Goal: Task Accomplishment & Management: Complete application form

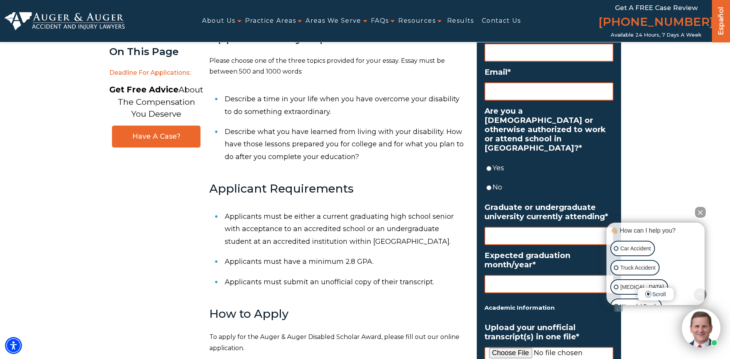
scroll to position [385, 0]
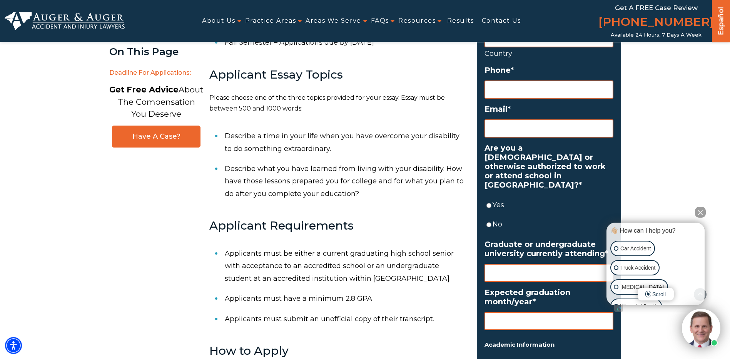
click at [705, 211] on button "Close Intaker Chat Widget" at bounding box center [700, 212] width 11 height 11
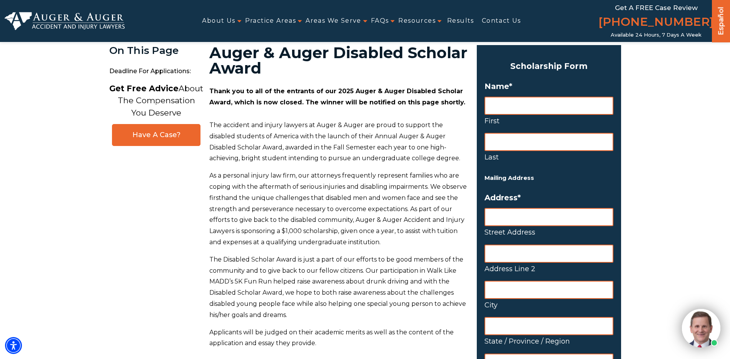
scroll to position [0, 0]
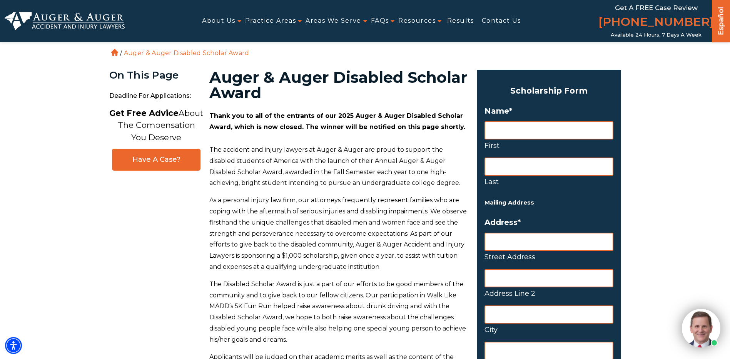
click at [540, 130] on input "First" at bounding box center [548, 130] width 129 height 18
type input "[PERSON_NAME]"
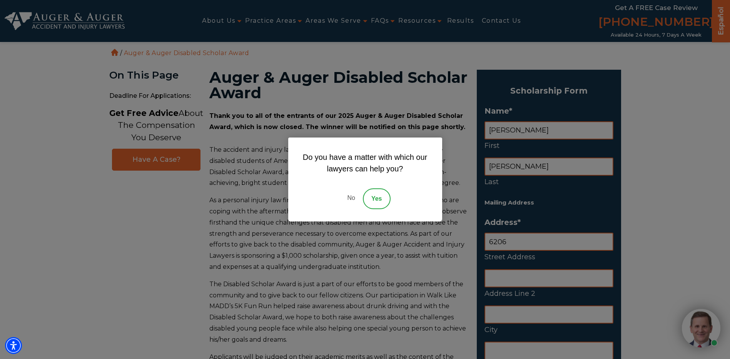
click at [354, 200] on link "No" at bounding box center [350, 198] width 23 height 21
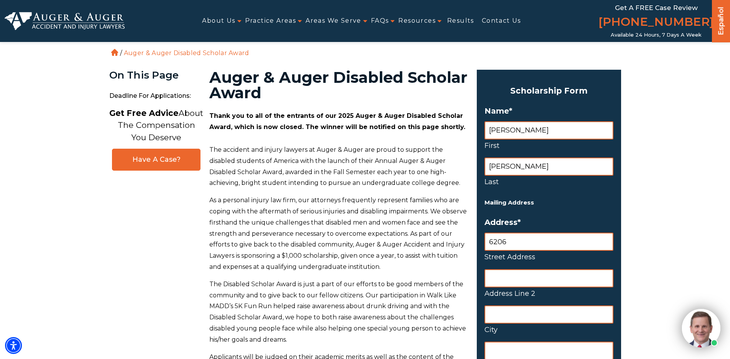
click at [529, 245] on input "6206" at bounding box center [548, 241] width 129 height 18
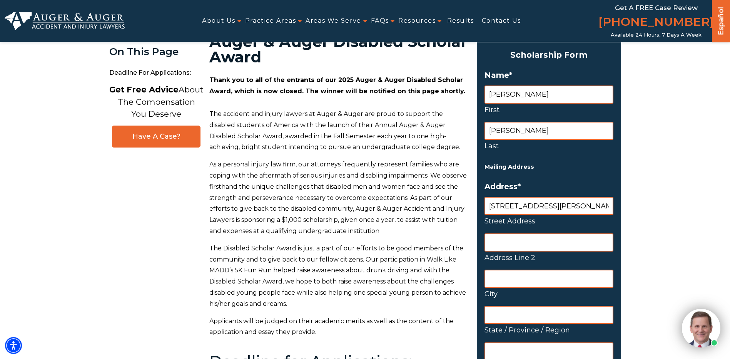
scroll to position [77, 0]
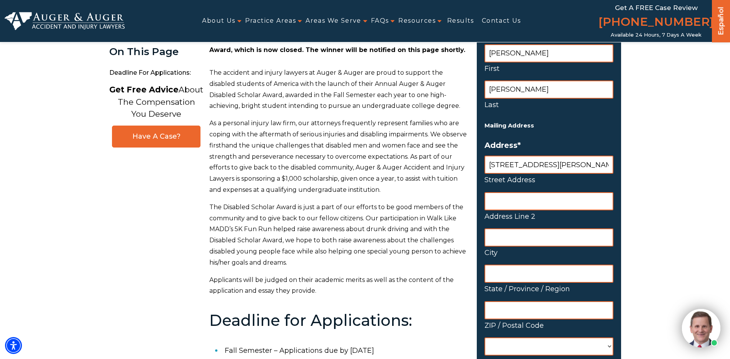
type input "[STREET_ADDRESS][PERSON_NAME]"
click at [506, 230] on input "City" at bounding box center [548, 237] width 129 height 18
type input "Visalia"
type input "V"
type input "[US_STATE]"
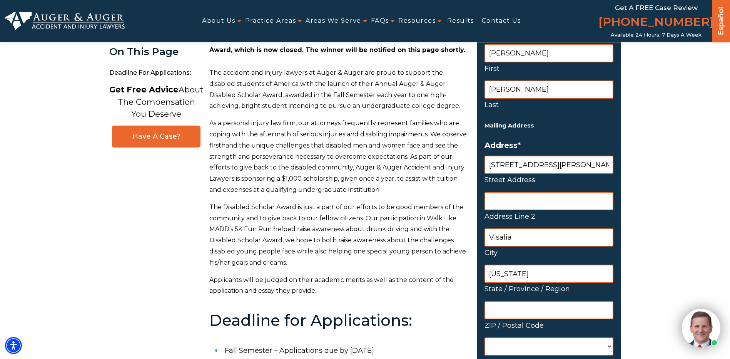
click at [530, 311] on input "ZIP / Postal Code" at bounding box center [548, 310] width 129 height 18
type input "93291"
click at [509, 338] on select "[GEOGRAPHIC_DATA] [GEOGRAPHIC_DATA] [GEOGRAPHIC_DATA] [US_STATE] [GEOGRAPHIC_DA…" at bounding box center [548, 346] width 129 height 18
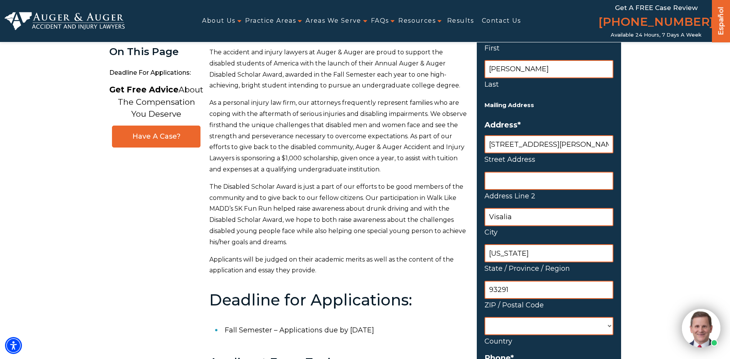
scroll to position [115, 0]
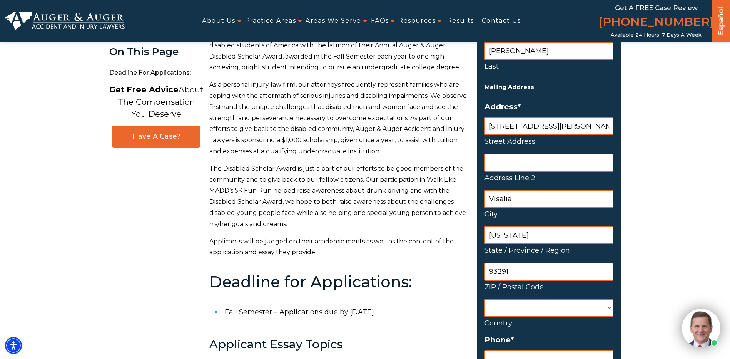
click at [506, 306] on select "[GEOGRAPHIC_DATA] [GEOGRAPHIC_DATA] [GEOGRAPHIC_DATA] [US_STATE] [GEOGRAPHIC_DA…" at bounding box center [548, 308] width 129 height 18
select select "[GEOGRAPHIC_DATA]"
click at [484, 299] on select "[GEOGRAPHIC_DATA] [GEOGRAPHIC_DATA] [GEOGRAPHIC_DATA] [US_STATE] [GEOGRAPHIC_DA…" at bounding box center [548, 308] width 129 height 18
click at [446, 276] on h2 "Deadline for Applications:" at bounding box center [338, 281] width 258 height 17
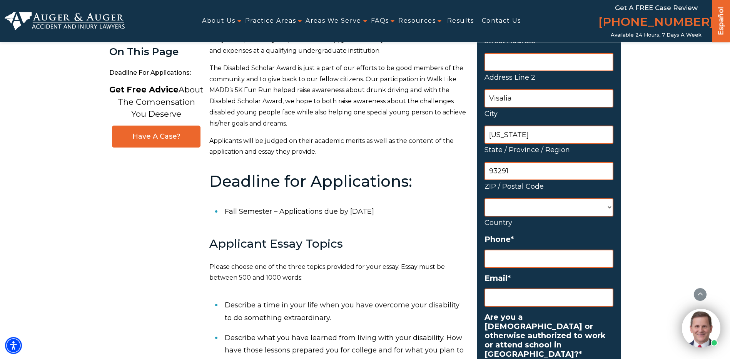
scroll to position [231, 0]
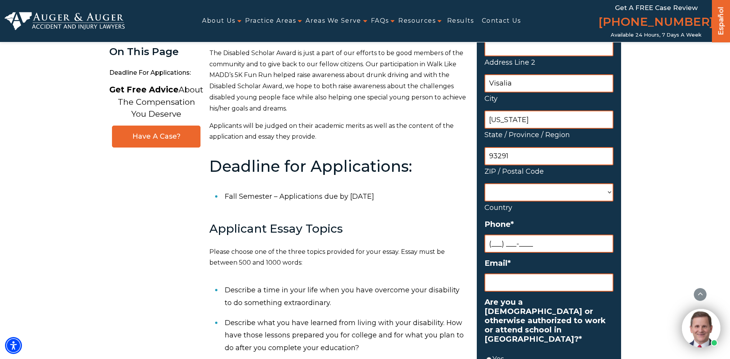
click at [519, 238] on input "(___) ___-____" at bounding box center [548, 243] width 129 height 18
drag, startPoint x: 533, startPoint y: 243, endPoint x: 454, endPoint y: 240, distance: 79.7
type input "[PHONE_NUMBER]"
click at [442, 229] on h3 "Applicant Essay Topics" at bounding box center [338, 228] width 258 height 13
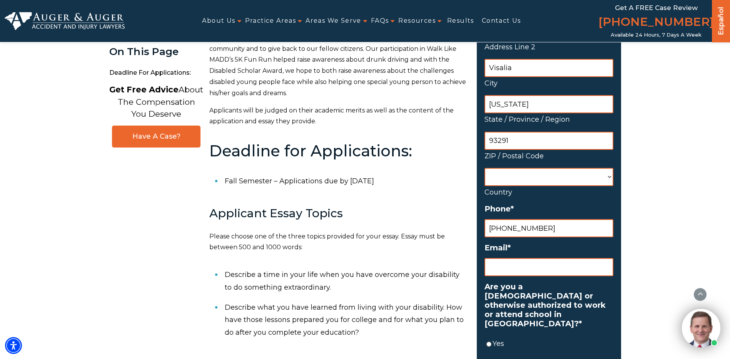
scroll to position [269, 0]
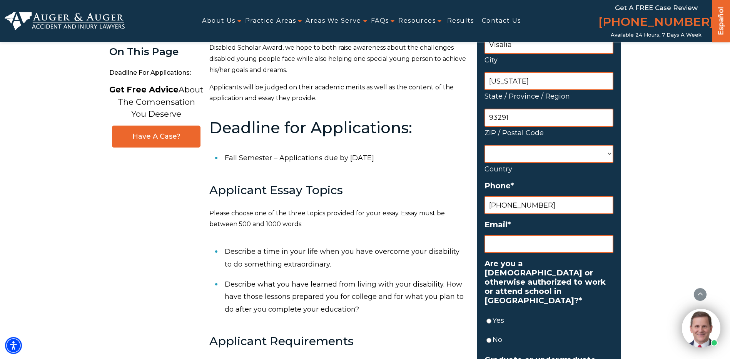
click at [552, 247] on input "Email *" at bounding box center [548, 244] width 129 height 18
type input "[PERSON_NAME][EMAIL_ADDRESS][DOMAIN_NAME]"
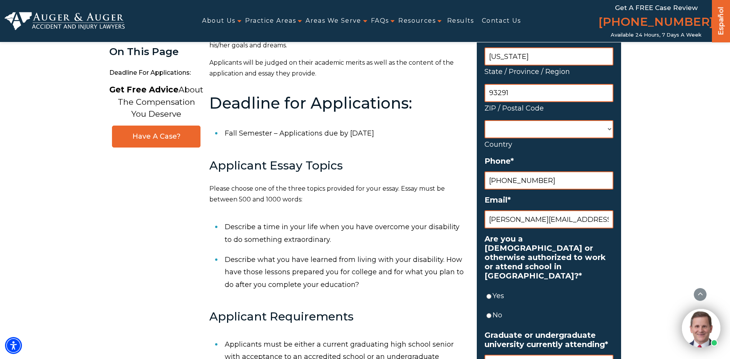
scroll to position [308, 0]
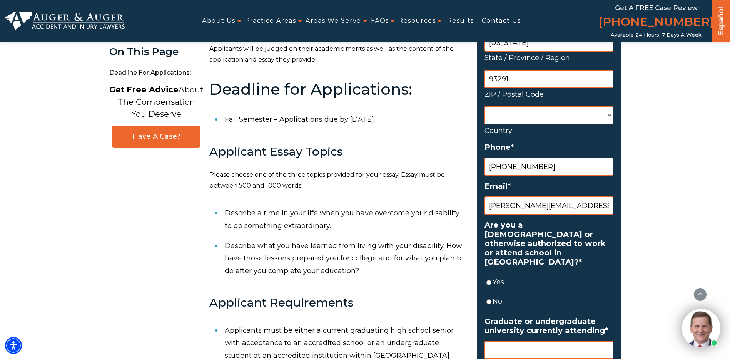
click at [489, 273] on input "Yes" at bounding box center [488, 282] width 5 height 18
radio input "true"
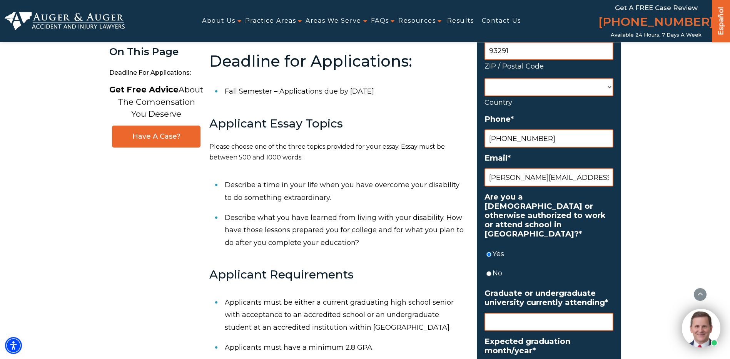
scroll to position [385, 0]
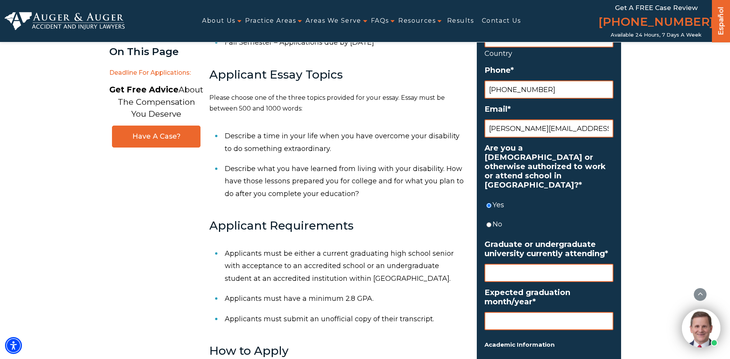
click at [514, 267] on input "Graduate or undergraduate university currently attending *" at bounding box center [548, 273] width 129 height 18
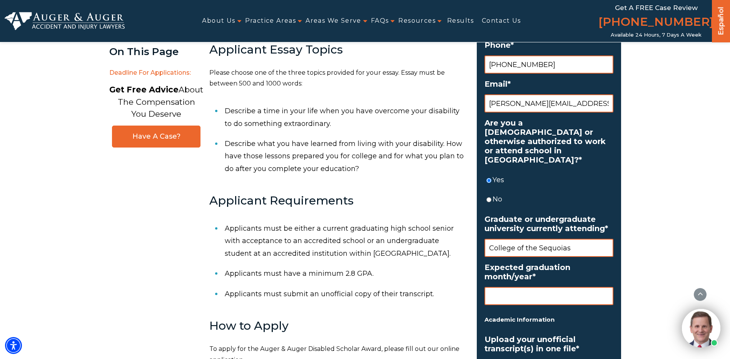
scroll to position [423, 0]
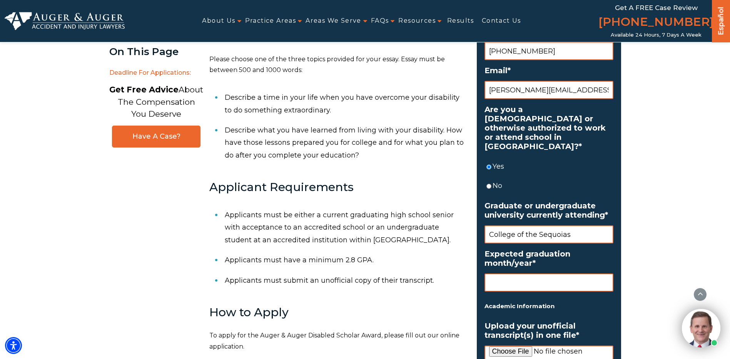
type input "College of the Sequoias"
click at [567, 275] on input "Expected graduation month/year *" at bounding box center [548, 282] width 129 height 18
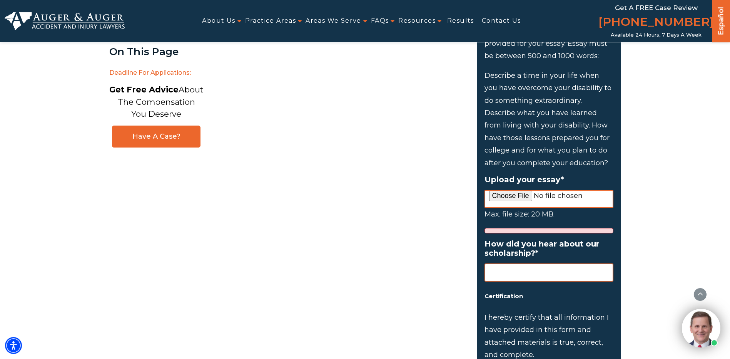
scroll to position [808, 0]
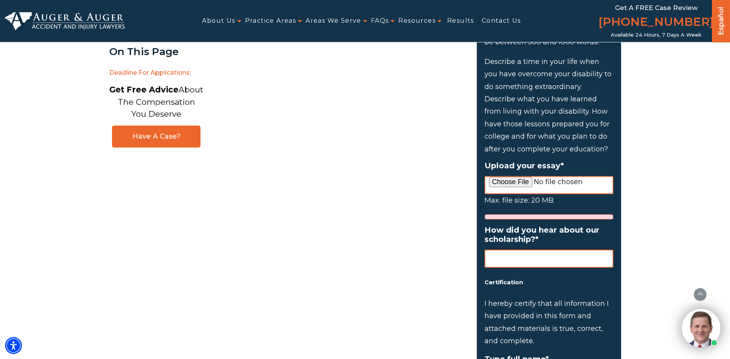
type input "12/2025"
click at [516, 251] on input "How did you hear about our scholarship? *" at bounding box center [548, 258] width 129 height 18
type input "College Scholarship Department"
click at [458, 279] on main "[PERSON_NAME] & [PERSON_NAME] Disabled Scholar Award Thank you to all of the en…" at bounding box center [288, 263] width 358 height 2003
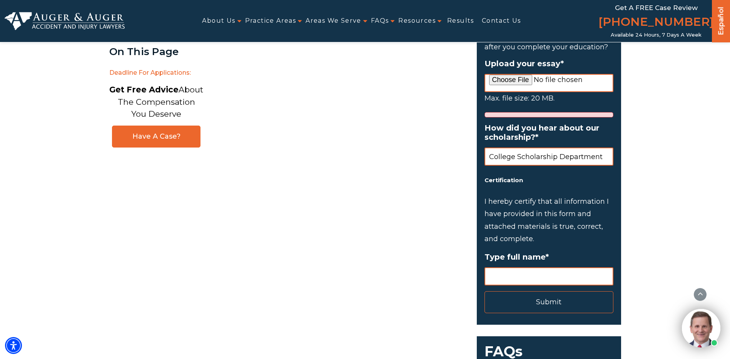
scroll to position [923, 0]
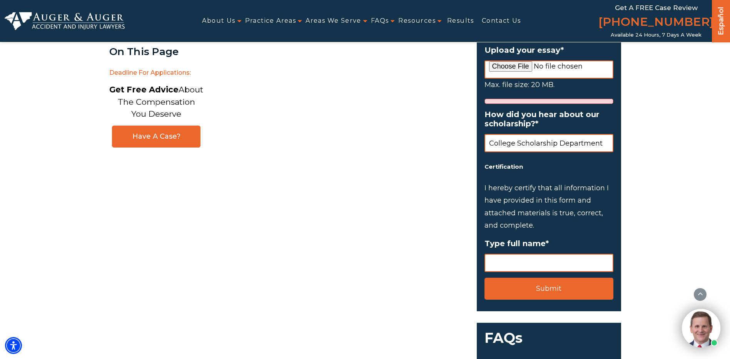
click at [522, 254] on input "Type full name *" at bounding box center [548, 263] width 129 height 18
type input "[PERSON_NAME]"
click at [413, 222] on main "[PERSON_NAME] & [PERSON_NAME] Disabled Scholar Award Thank you to all of the en…" at bounding box center [288, 147] width 358 height 2003
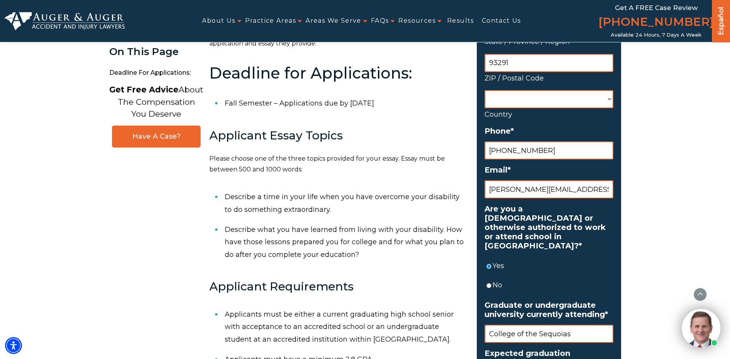
scroll to position [192, 0]
